Goal: Task Accomplishment & Management: Manage account settings

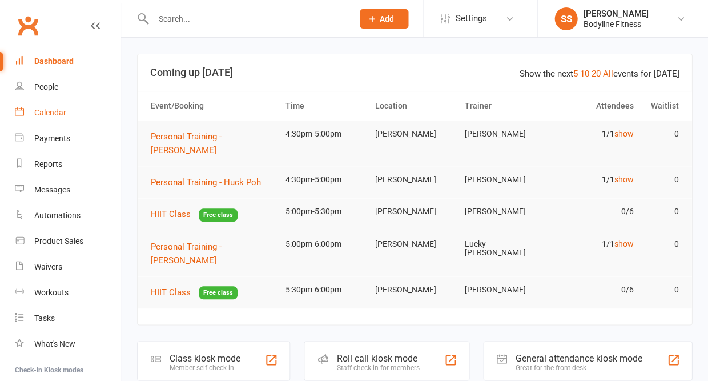
click at [54, 110] on div "Calendar" at bounding box center [50, 112] width 32 height 9
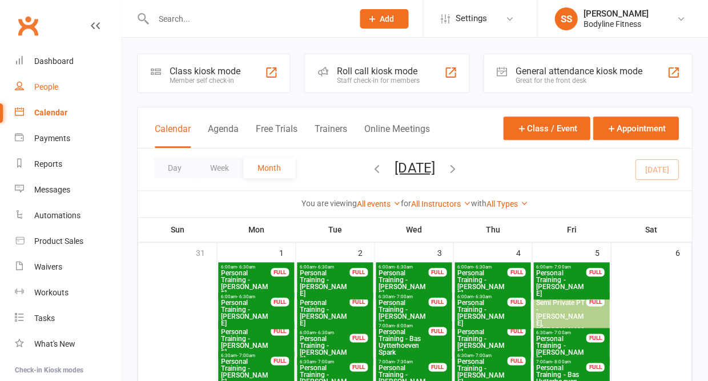
click at [47, 75] on link "People" at bounding box center [68, 87] width 106 height 26
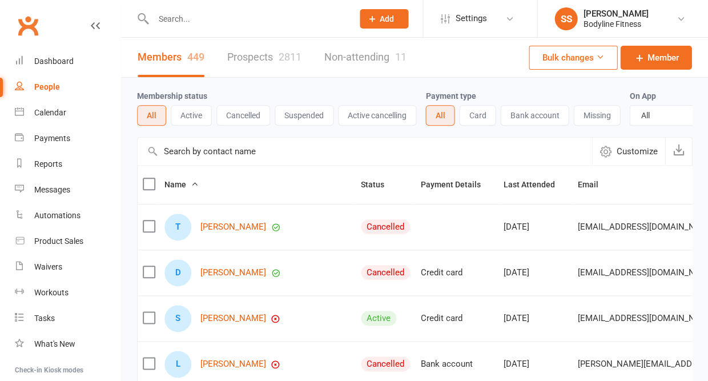
click at [257, 63] on link "Prospects 2811" at bounding box center [264, 57] width 74 height 39
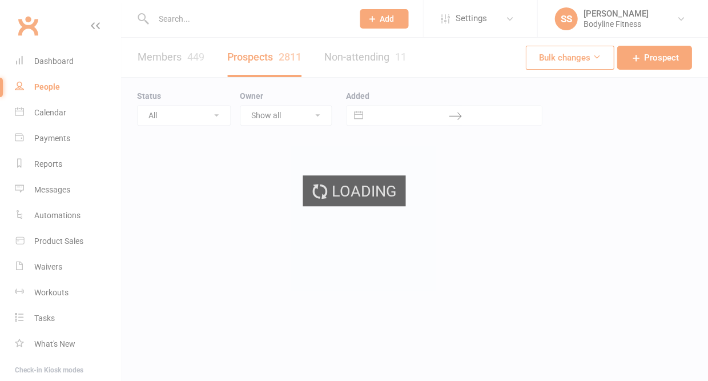
select select "50"
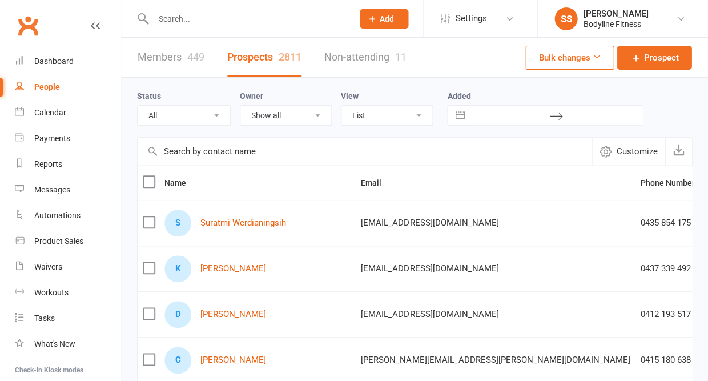
select select "New Lead"
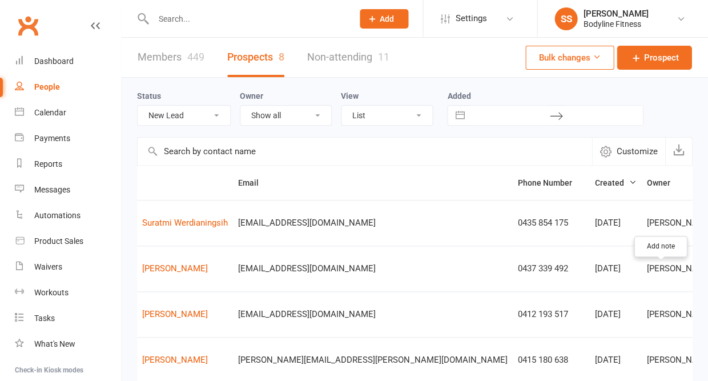
scroll to position [0, 58]
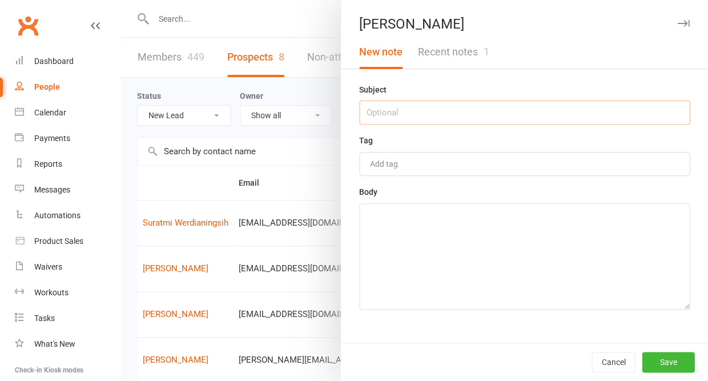
click at [494, 115] on input "text" at bounding box center [524, 112] width 331 height 24
type input "16/9 - no answer"
click at [474, 269] on textarea at bounding box center [524, 256] width 331 height 106
type textarea "have sent a follow up text"
click at [653, 363] on button "Save" at bounding box center [668, 362] width 53 height 21
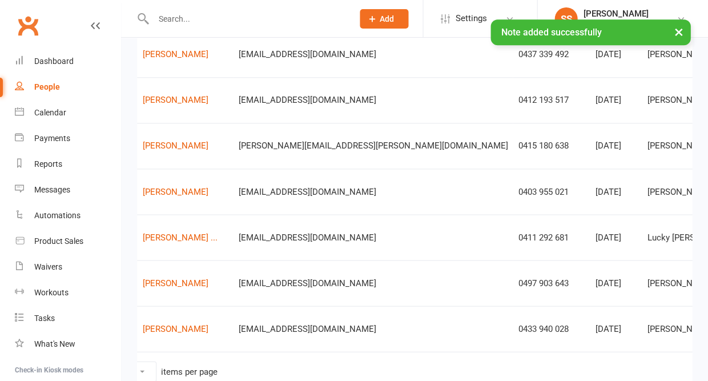
scroll to position [226, 0]
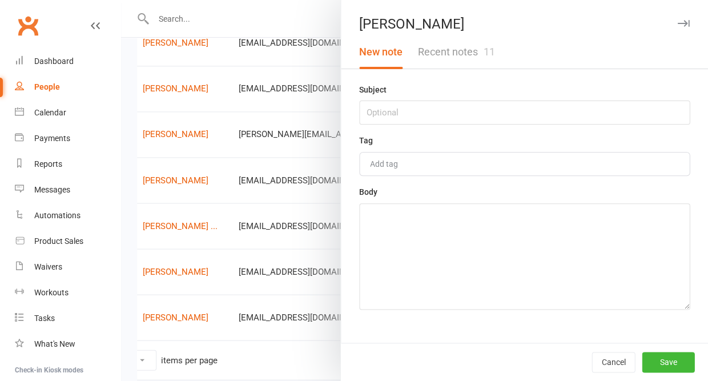
click at [476, 53] on button "Recent notes 11" at bounding box center [456, 51] width 92 height 33
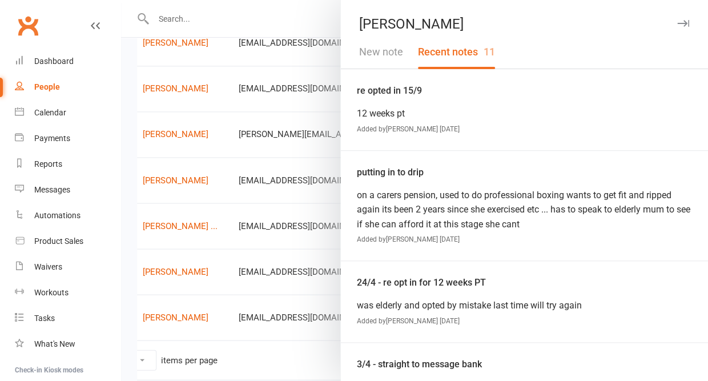
scroll to position [0, 0]
click at [392, 59] on button "New note" at bounding box center [381, 51] width 59 height 33
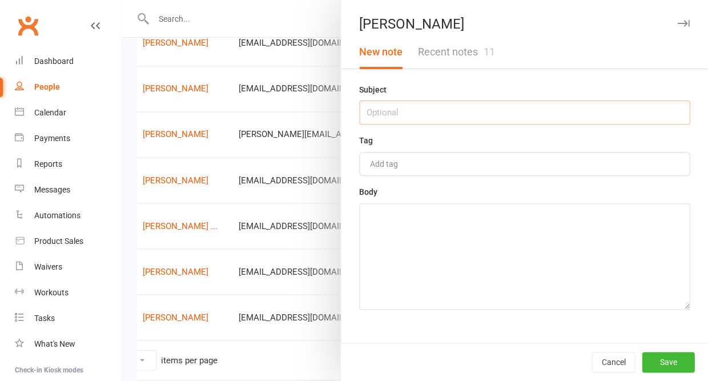
click at [386, 120] on input "text" at bounding box center [524, 112] width 331 height 24
type input "16/9 - no answer"
click at [381, 257] on textarea at bounding box center [524, 256] width 331 height 106
type textarea "have sent a follow up text"
click at [662, 357] on button "Save" at bounding box center [668, 362] width 53 height 21
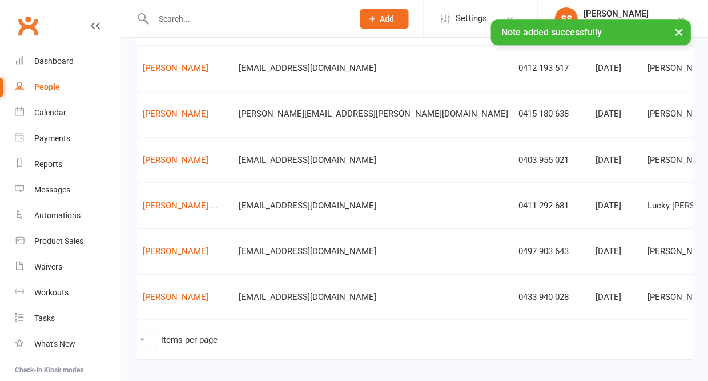
scroll to position [252, 0]
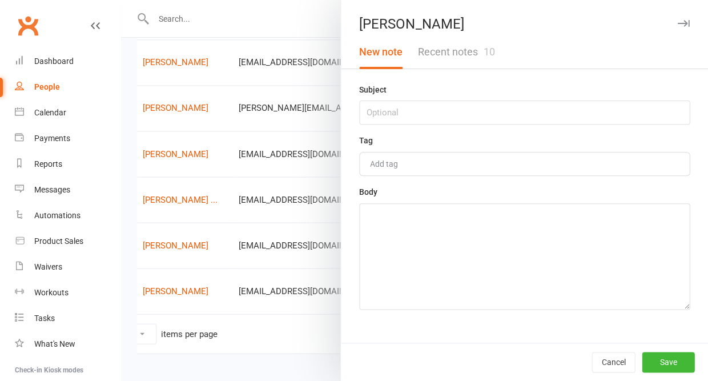
click at [474, 54] on button "Recent notes 10" at bounding box center [456, 51] width 92 height 33
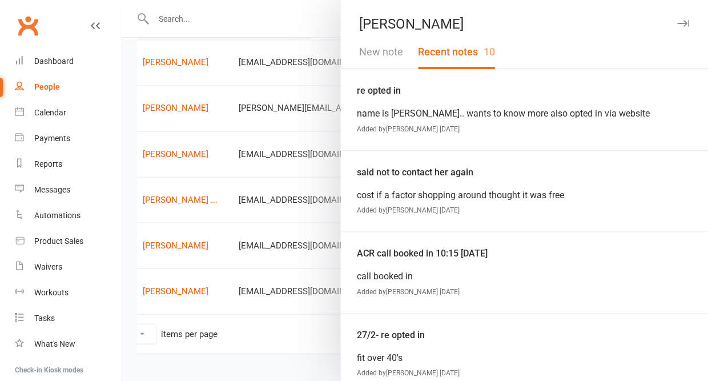
scroll to position [0, 0]
click at [685, 22] on icon "button" at bounding box center [683, 23] width 12 height 7
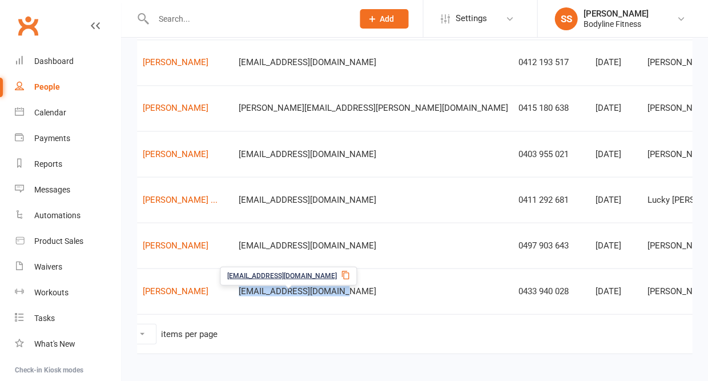
drag, startPoint x: 234, startPoint y: 295, endPoint x: 345, endPoint y: 293, distance: 110.8
click at [345, 293] on td "[EMAIL_ADDRESS][DOMAIN_NAME]" at bounding box center [372, 291] width 279 height 46
copy span "[EMAIL_ADDRESS][DOMAIN_NAME]"
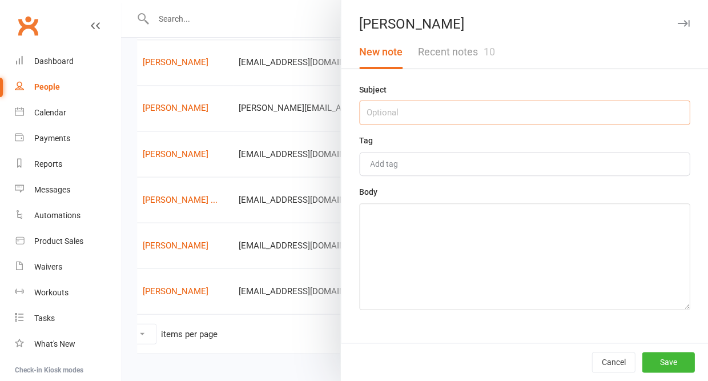
click at [510, 110] on input "text" at bounding box center [524, 112] width 331 height 24
type input "16/9 - no answer"
click at [457, 268] on textarea at bounding box center [524, 256] width 331 height 106
type textarea "text and email sent"
click at [669, 364] on button "Save" at bounding box center [668, 362] width 53 height 21
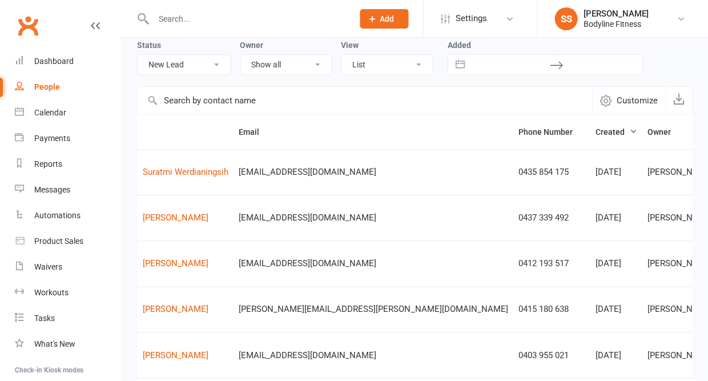
scroll to position [23, 0]
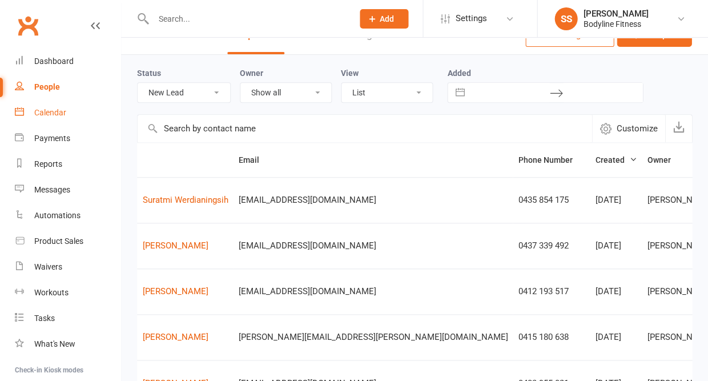
click at [50, 111] on div "Calendar" at bounding box center [50, 112] width 32 height 9
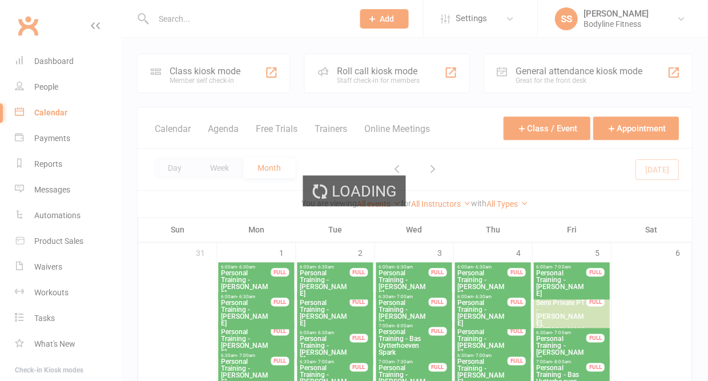
click at [179, 164] on div "Loading" at bounding box center [354, 190] width 708 height 381
click at [180, 111] on div "Loading" at bounding box center [354, 190] width 708 height 381
click at [168, 109] on div "Loading" at bounding box center [354, 190] width 708 height 381
click at [172, 110] on div "Loading" at bounding box center [354, 190] width 708 height 381
click at [174, 102] on div "Loading" at bounding box center [354, 190] width 708 height 381
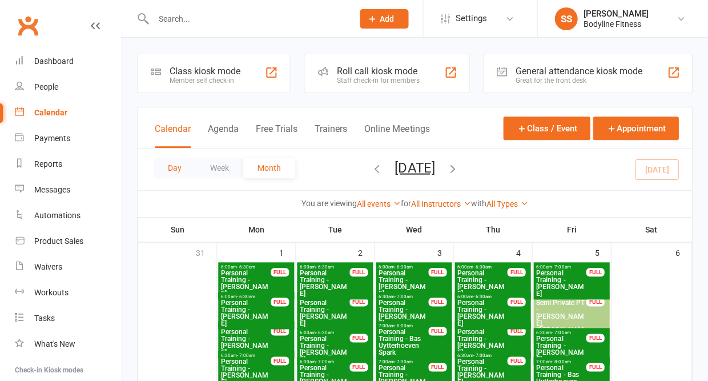
click at [172, 163] on button "Day" at bounding box center [175, 168] width 42 height 21
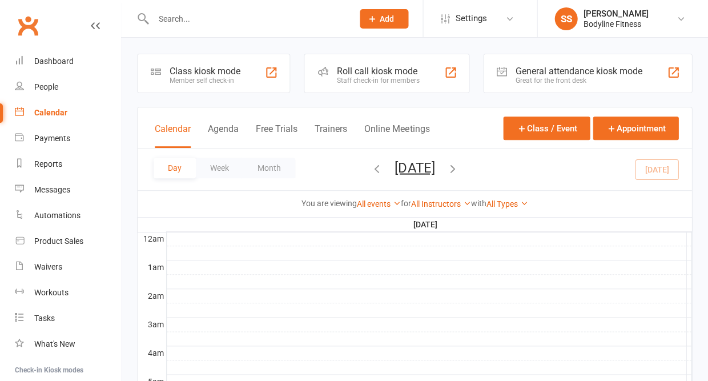
click at [458, 165] on icon "button" at bounding box center [452, 168] width 13 height 13
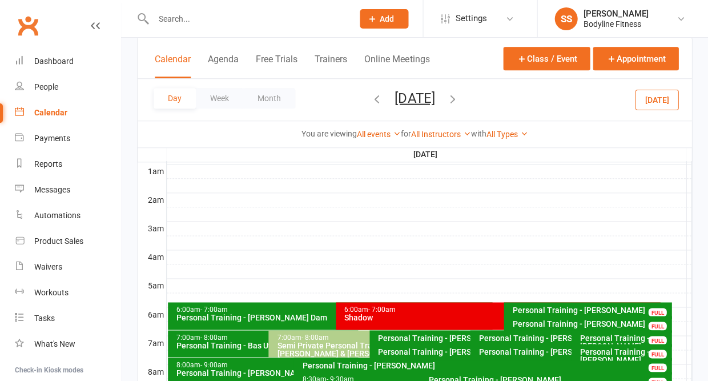
scroll to position [80, 0]
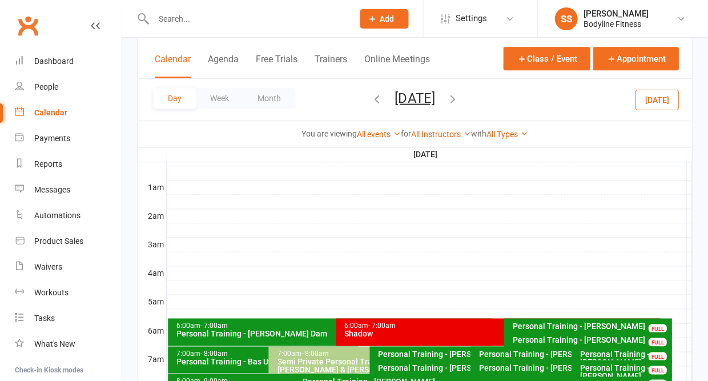
click at [371, 92] on icon "button" at bounding box center [377, 98] width 13 height 13
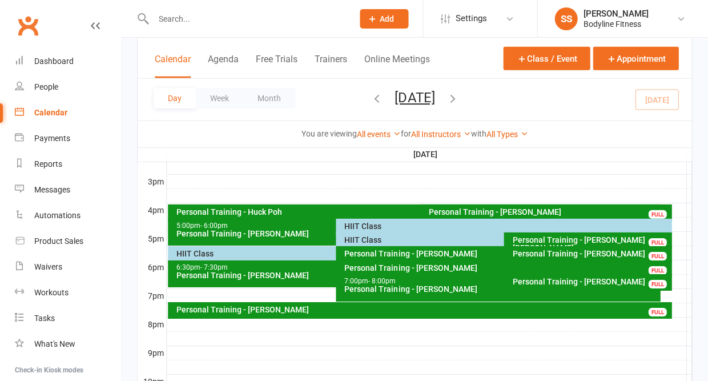
scroll to position [485, 0]
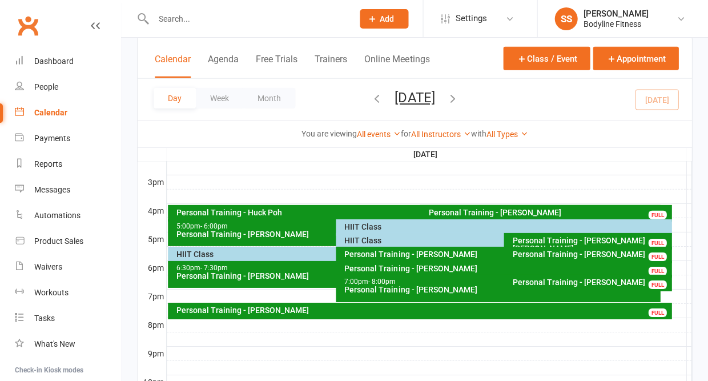
click at [359, 223] on div "HIIT Class" at bounding box center [506, 227] width 325 height 8
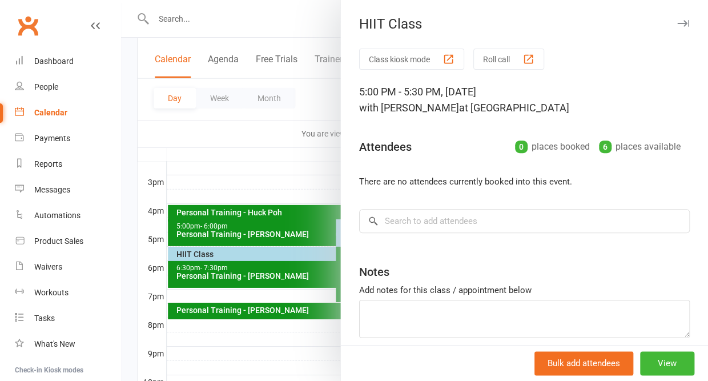
click at [682, 26] on icon "button" at bounding box center [683, 23] width 12 height 7
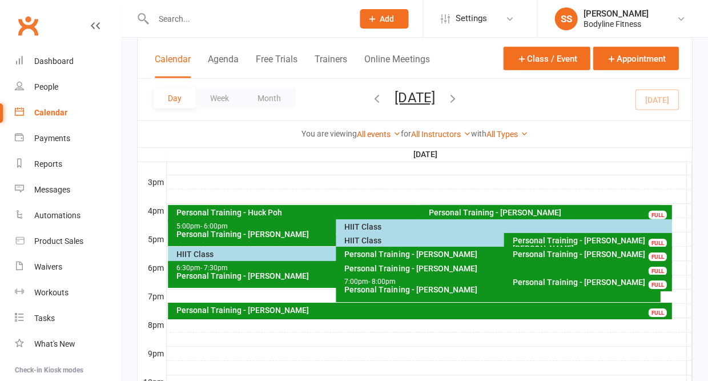
click at [381, 239] on div "HIIT Class" at bounding box center [501, 240] width 314 height 8
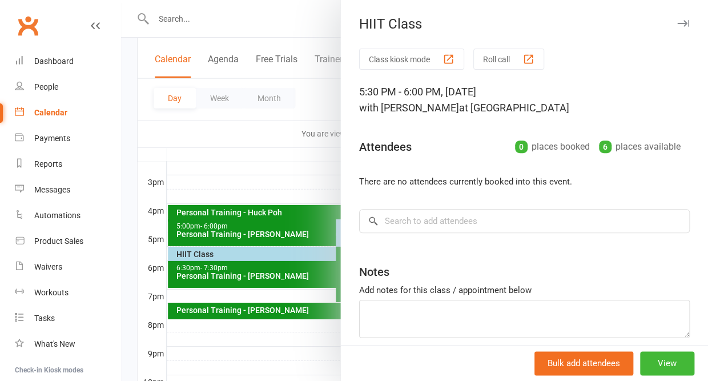
click at [682, 21] on icon "button" at bounding box center [683, 23] width 12 height 7
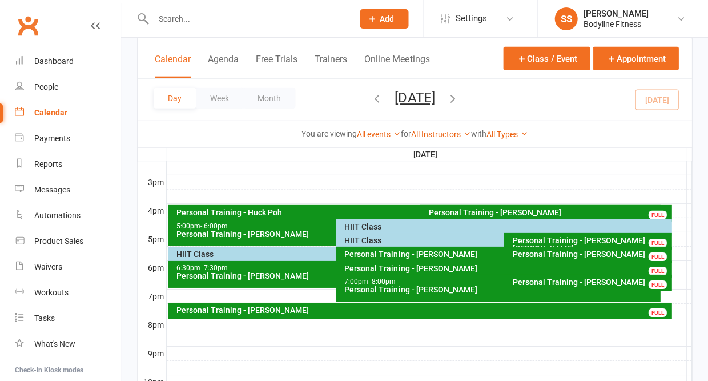
click at [232, 251] on div "HIIT Class" at bounding box center [333, 254] width 314 height 8
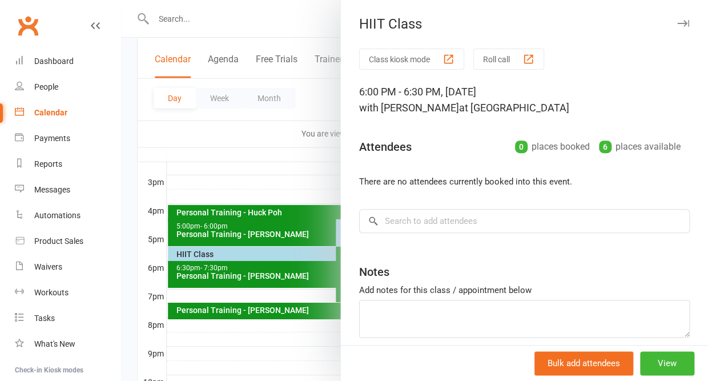
click at [682, 22] on icon "button" at bounding box center [683, 23] width 12 height 7
